Goal: Task Accomplishment & Management: Complete application form

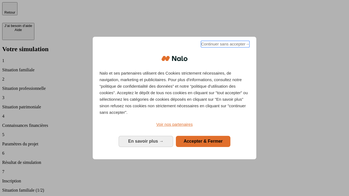
click at [225, 45] on span "Continuer sans accepter →" at bounding box center [225, 44] width 49 height 7
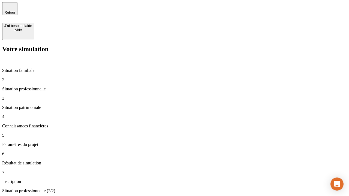
type input "30 000"
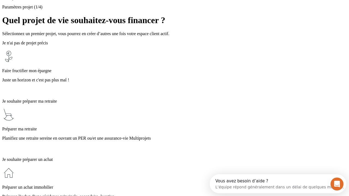
scroll to position [10, 0]
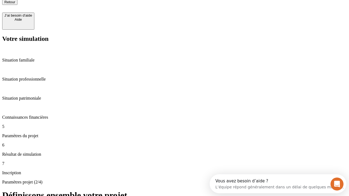
type input "25"
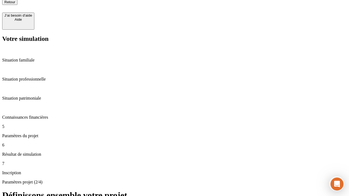
type input "1 000"
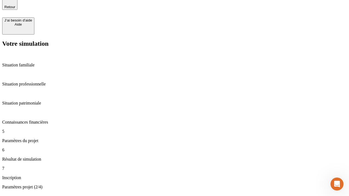
type input "640"
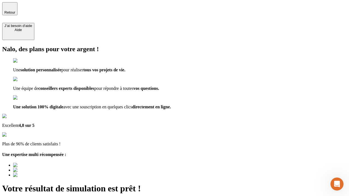
type input "[EMAIL_ADDRESS][PERSON_NAME][DOMAIN_NAME]"
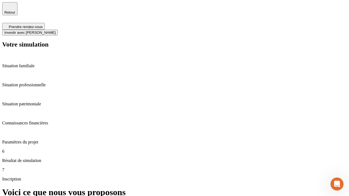
click at [56, 31] on span "Investir avec [PERSON_NAME]" at bounding box center [29, 33] width 51 height 4
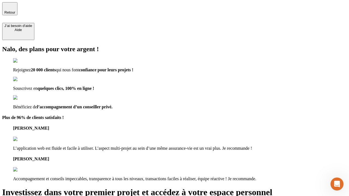
type input "[PERSON_NAME][EMAIL_ADDRESS][DOMAIN_NAME]"
